Goal: Complete application form

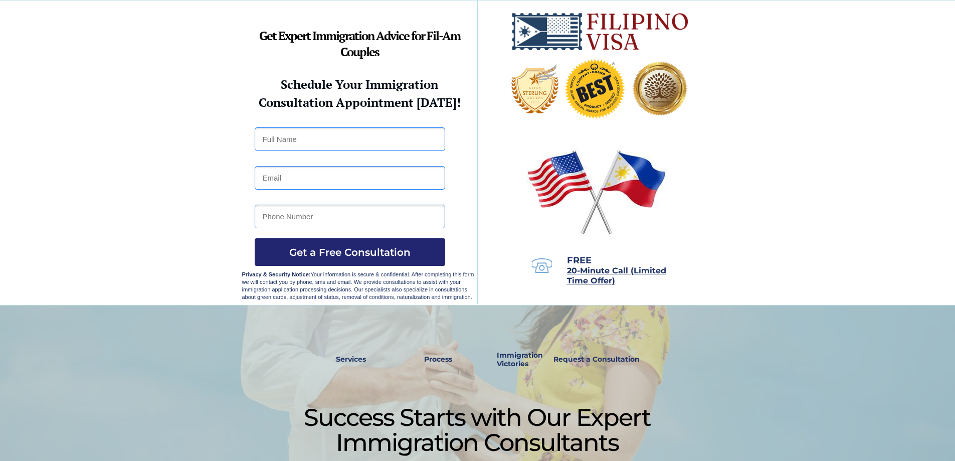
click at [342, 145] on input "text" at bounding box center [350, 139] width 191 height 24
type input "Mary Ann Ulayao"
click at [396, 182] on input "mary" at bounding box center [350, 178] width 191 height 24
click at [318, 179] on input "maryann" at bounding box center [350, 178] width 191 height 24
type input "maryann"
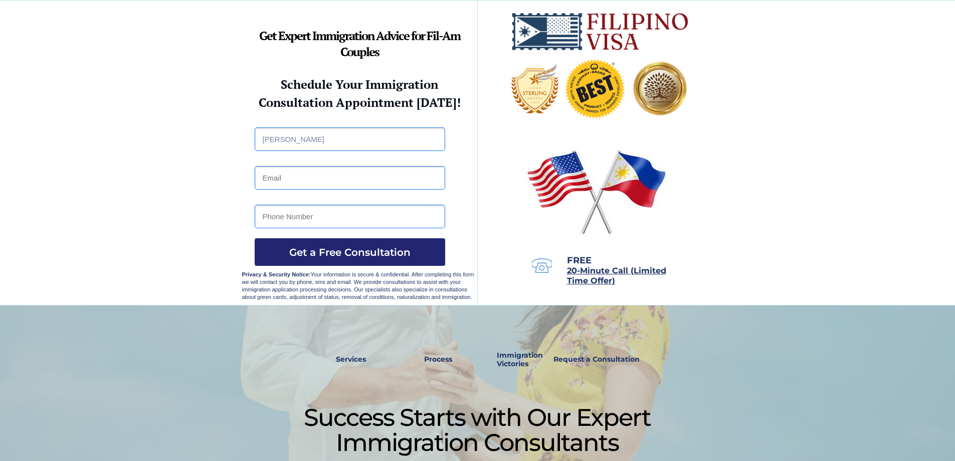
click at [398, 180] on input "email" at bounding box center [350, 178] width 191 height 24
click at [396, 176] on input "email" at bounding box center [350, 178] width 191 height 24
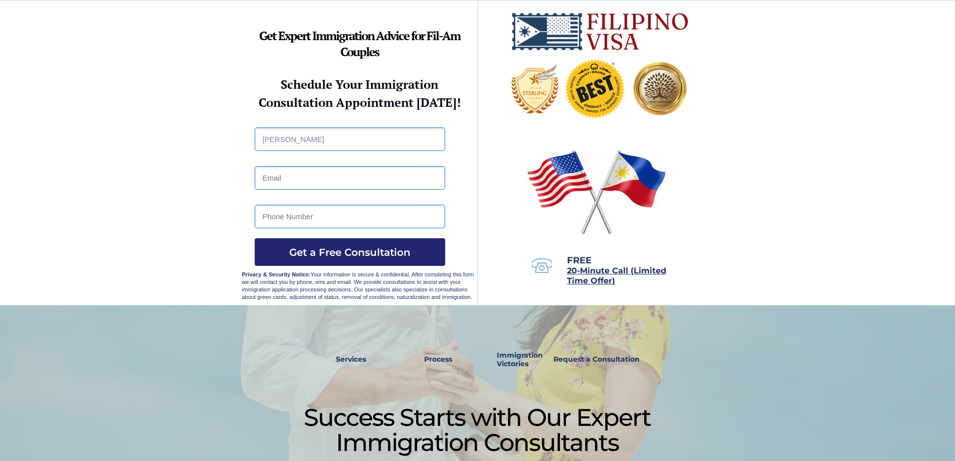
type input "n"
type input "maryannenriquezulayao@gmail.com"
click at [393, 211] on input "tel" at bounding box center [350, 217] width 191 height 24
type input "0"
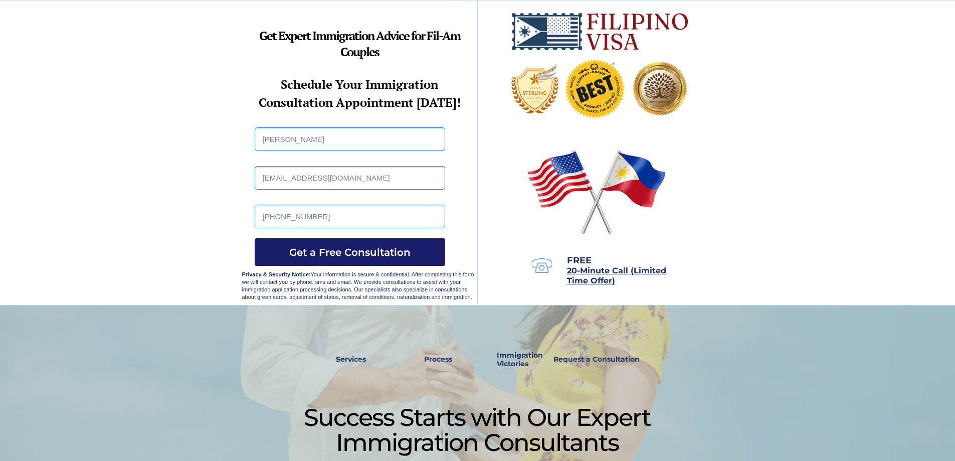
type input "+639952091698"
click at [340, 251] on span "Get a Free Consultation" at bounding box center [350, 252] width 191 height 12
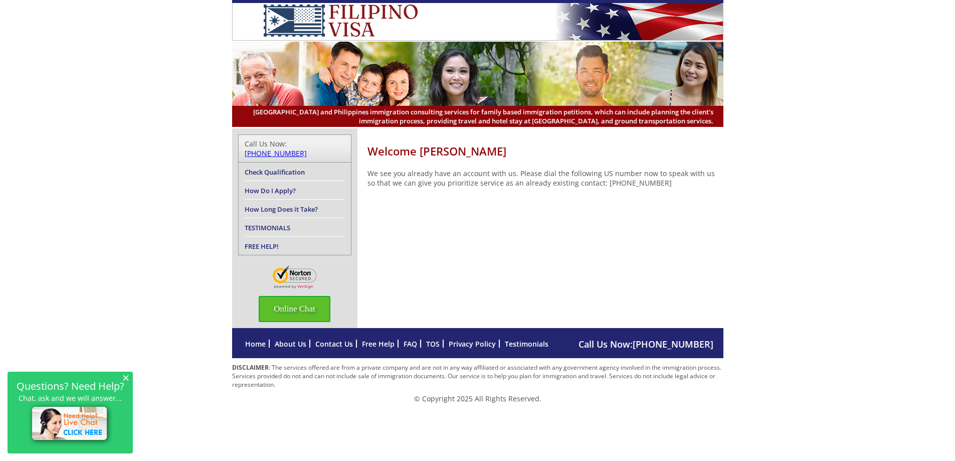
click at [309, 296] on span "Online Chat" at bounding box center [295, 309] width 72 height 26
click at [935, 209] on div at bounding box center [939, 207] width 8 height 8
click at [299, 305] on span "Online Chat" at bounding box center [295, 309] width 72 height 26
click at [934, 207] on div at bounding box center [830, 210] width 226 height 14
click at [937, 207] on div at bounding box center [939, 207] width 8 height 8
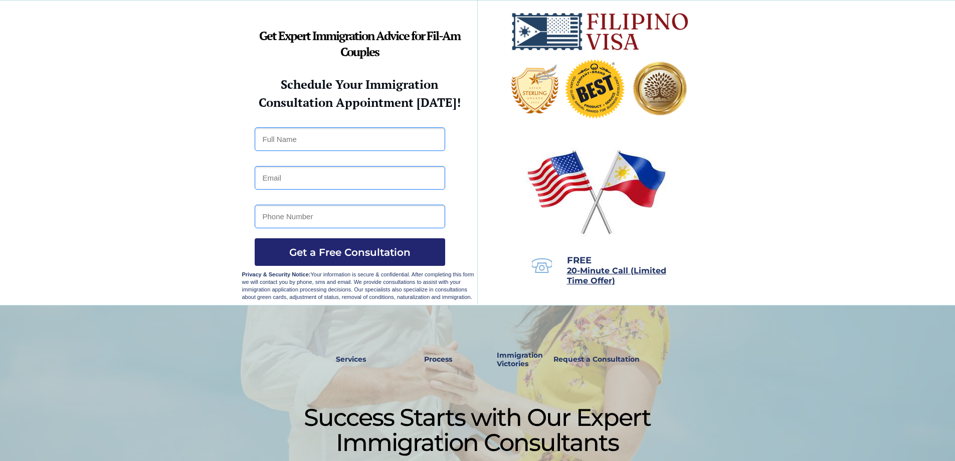
click at [332, 136] on input "text" at bounding box center [350, 139] width 191 height 24
type input "Mary Ann Ulayao"
type input "maryannenriquezulayao@gmail.com"
type input "+639952091698"
click at [361, 246] on span "Get a Free Consultation" at bounding box center [350, 252] width 191 height 12
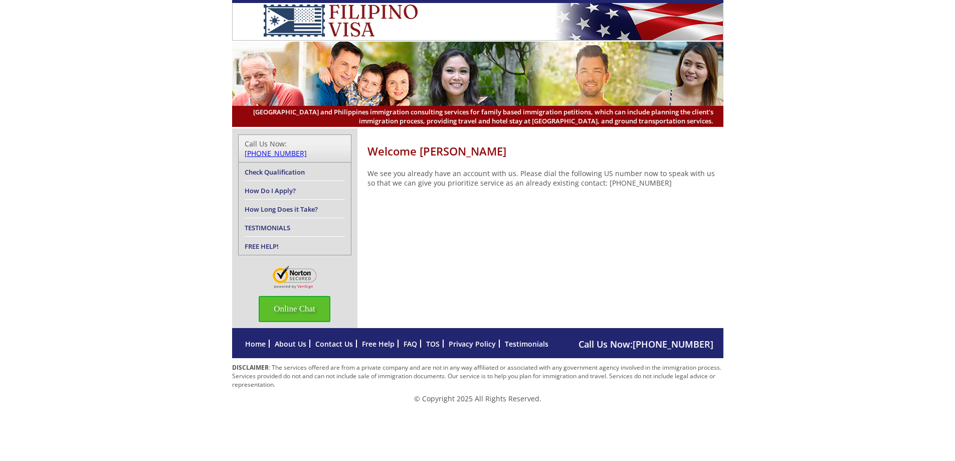
click at [299, 307] on span "Online Chat" at bounding box center [295, 309] width 72 height 26
click at [939, 209] on img at bounding box center [938, 210] width 3 height 8
